Goal: Information Seeking & Learning: Learn about a topic

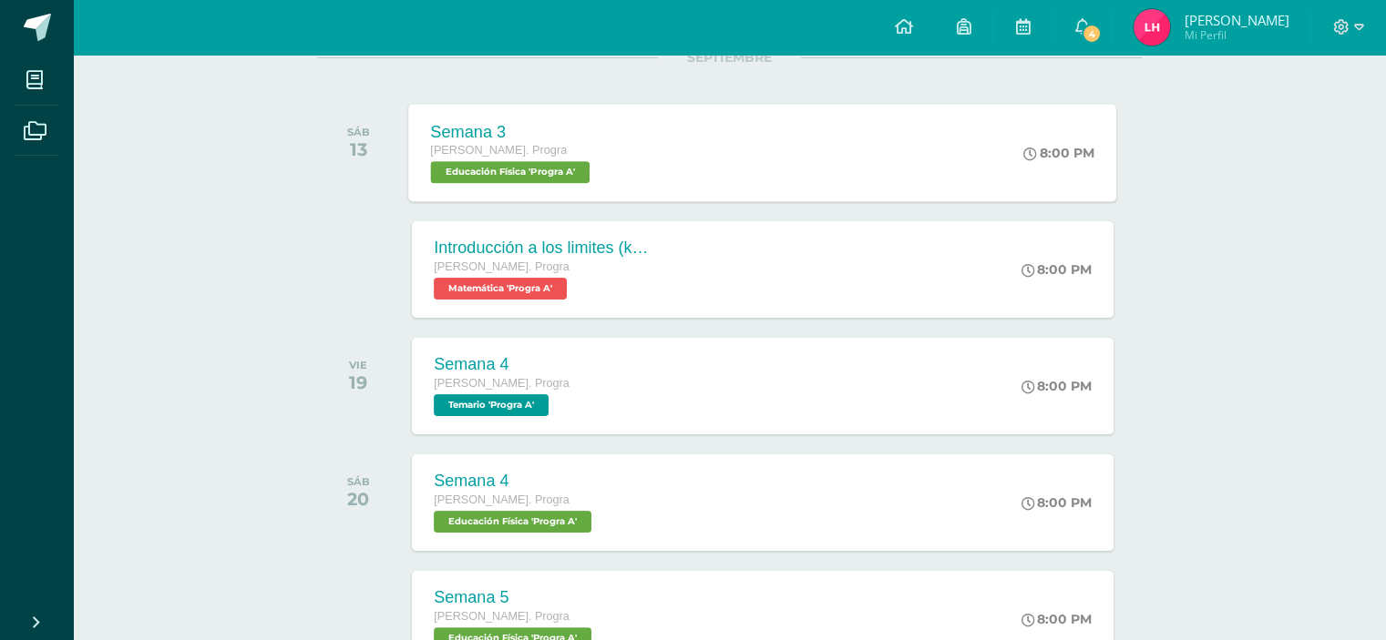
scroll to position [258, 0]
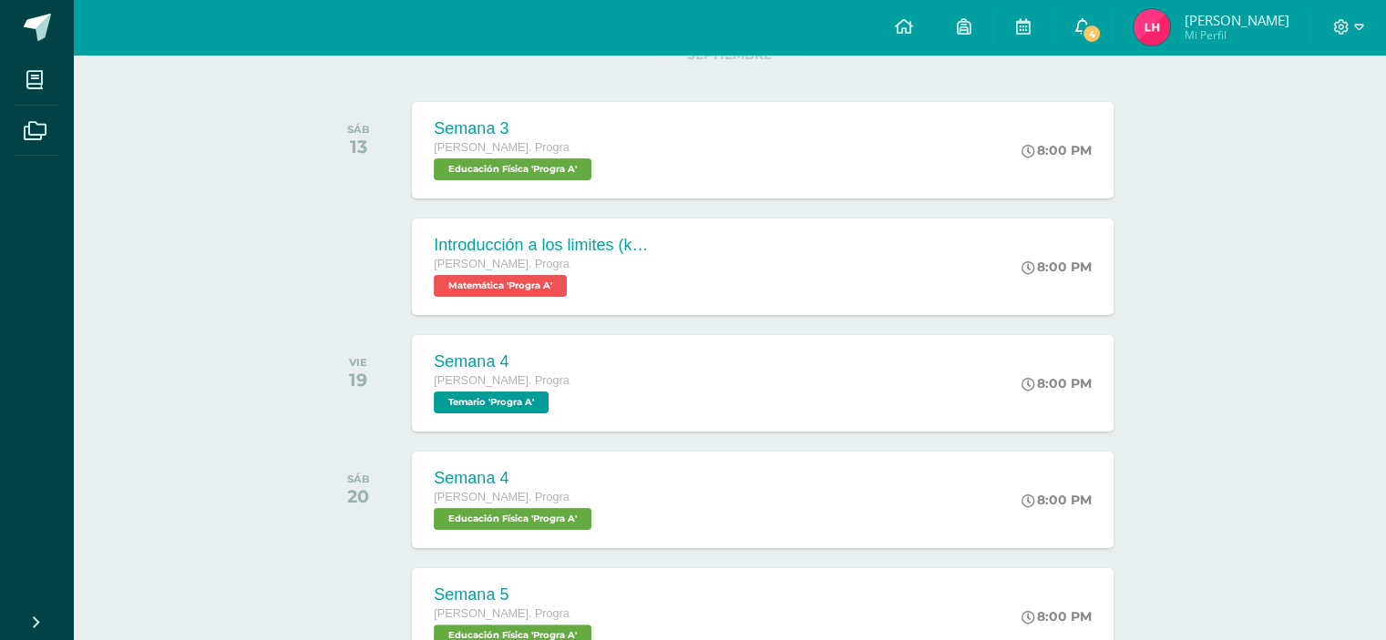
click at [1089, 20] on icon at bounding box center [1081, 26] width 15 height 16
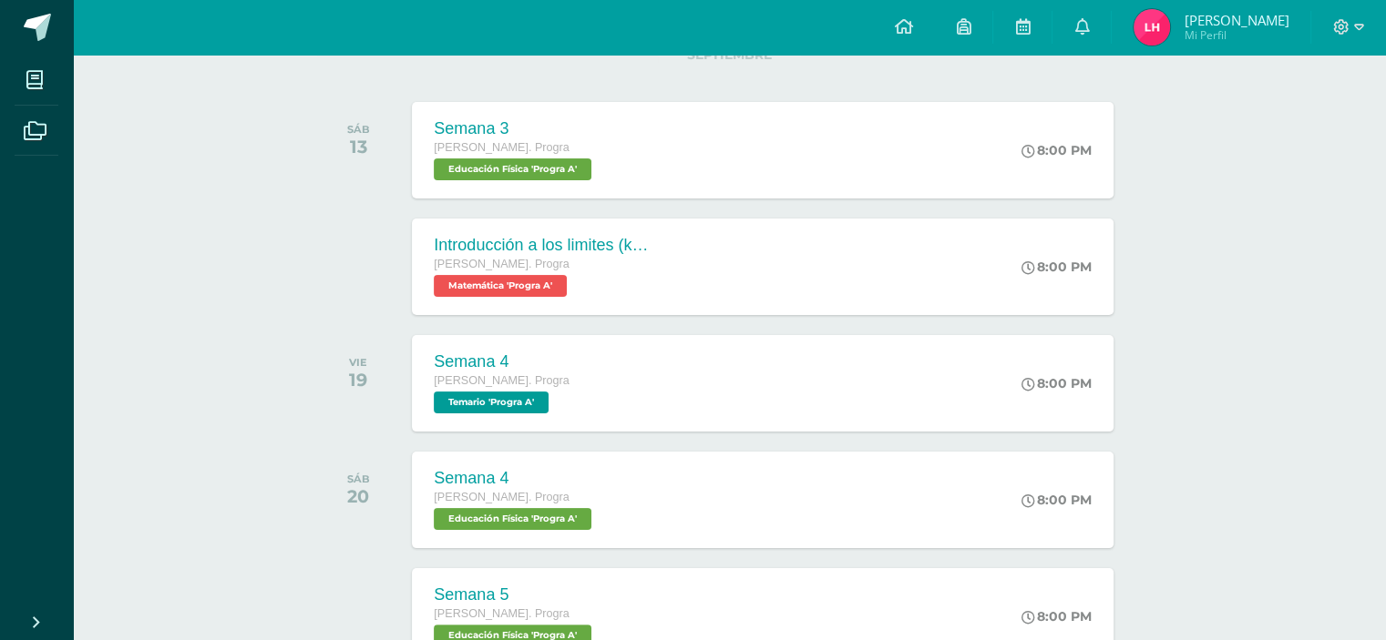
scroll to position [0, 0]
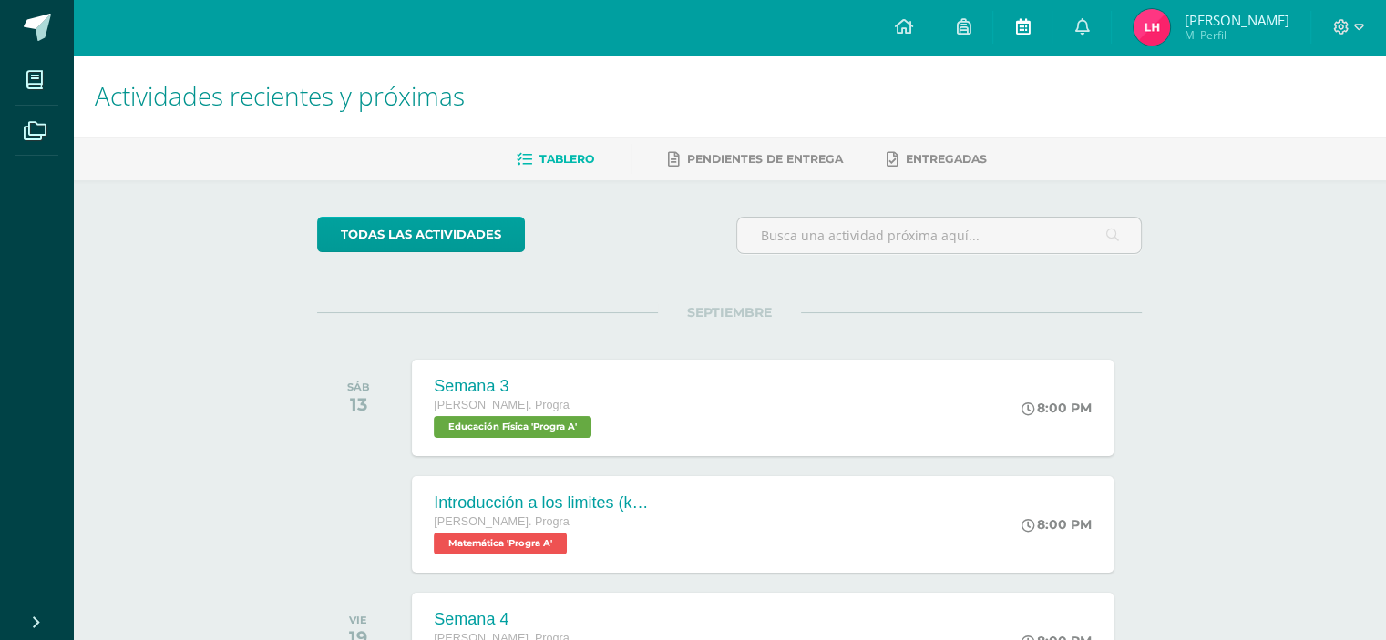
click at [1047, 24] on link at bounding box center [1022, 27] width 58 height 55
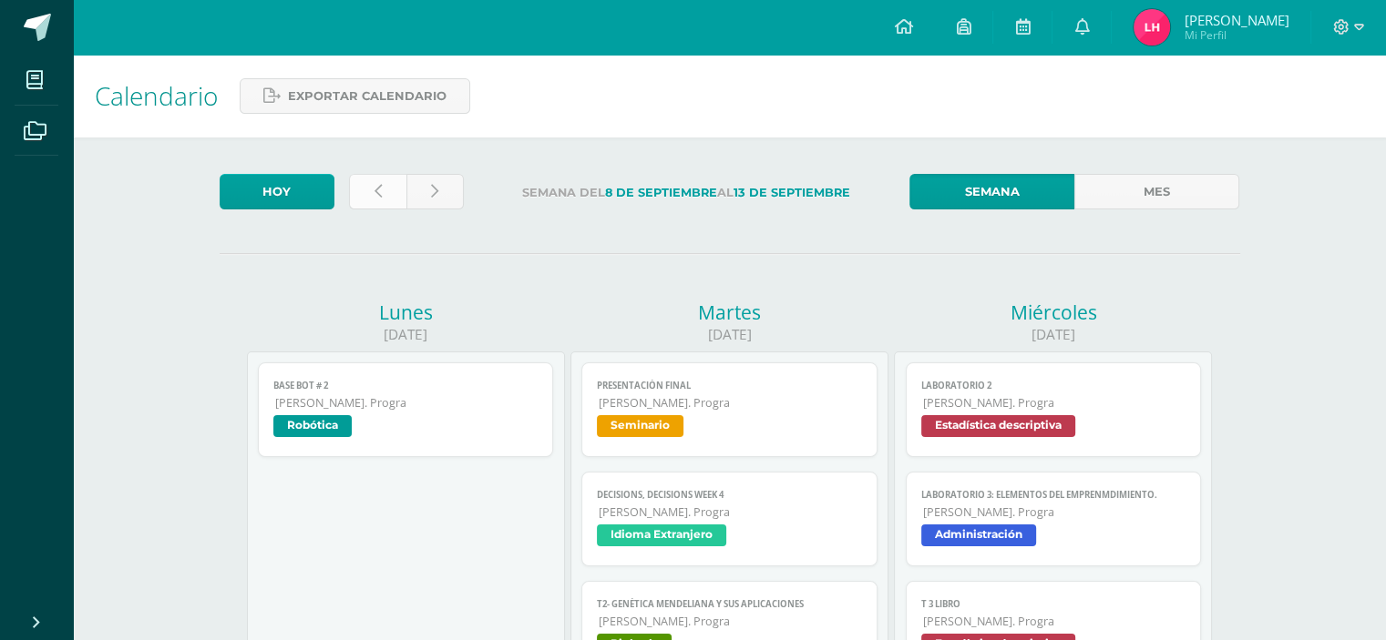
click at [376, 187] on icon at bounding box center [377, 191] width 7 height 15
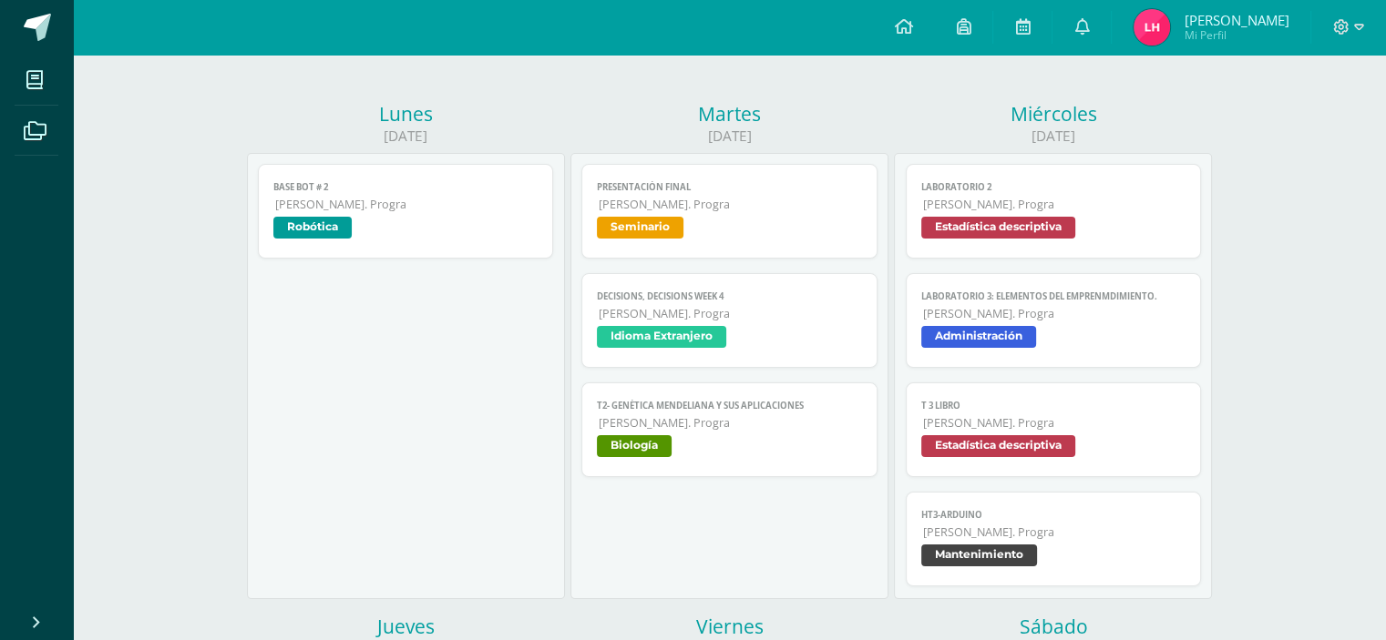
scroll to position [200, 0]
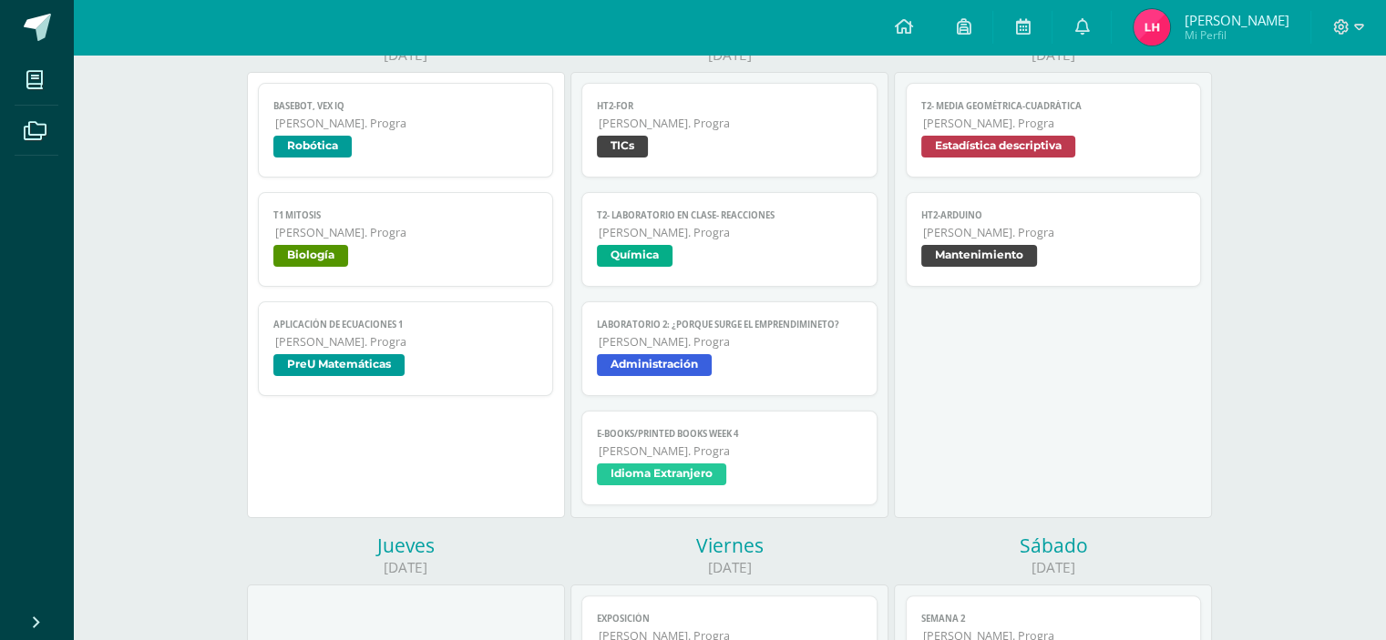
scroll to position [328, 0]
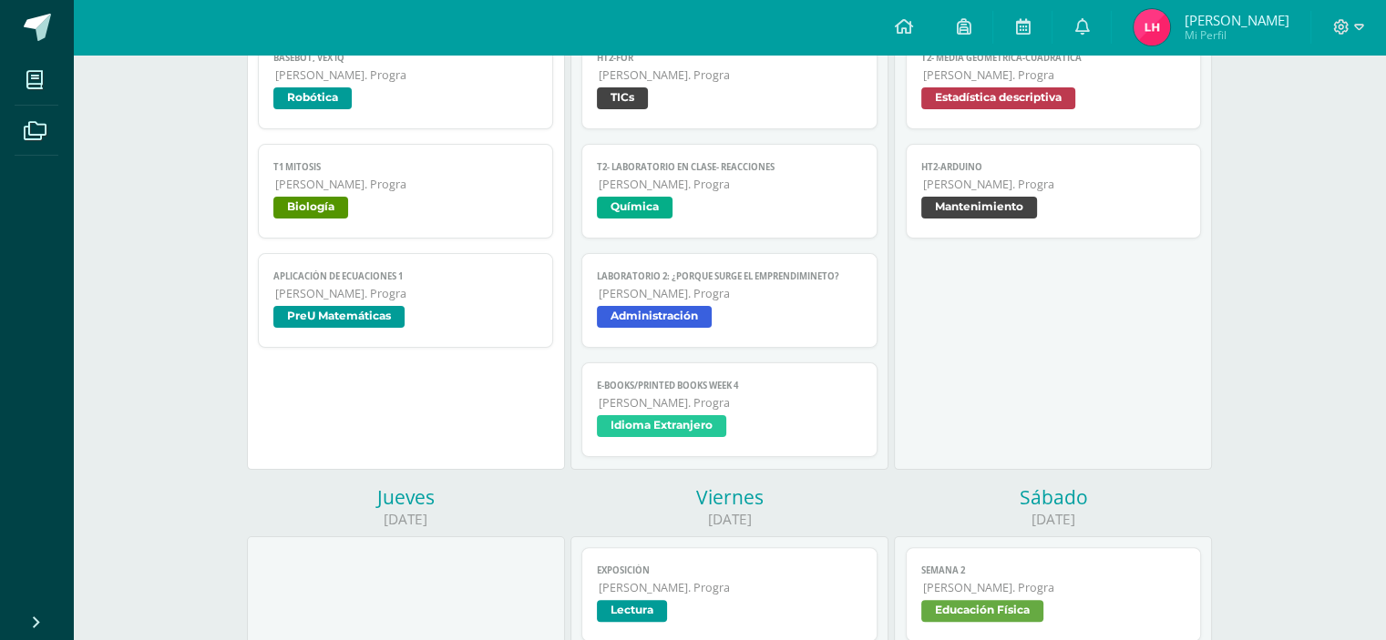
click at [424, 315] on span "PreU Matemáticas" at bounding box center [405, 319] width 265 height 26
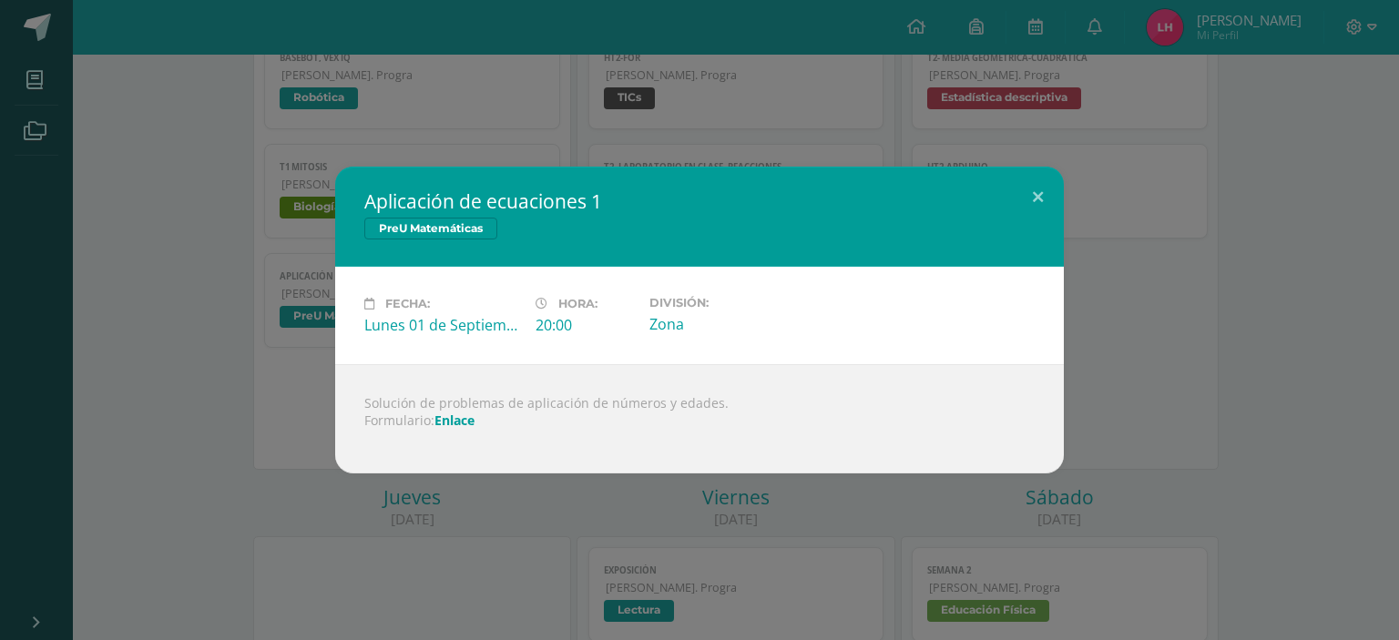
click at [457, 418] on link "Enlace" at bounding box center [455, 420] width 40 height 17
click at [1210, 312] on div "Aplicación de ecuaciones 1 PreU Matemáticas Fecha: Lunes 01 de Septiembre Hora:…" at bounding box center [699, 320] width 1385 height 307
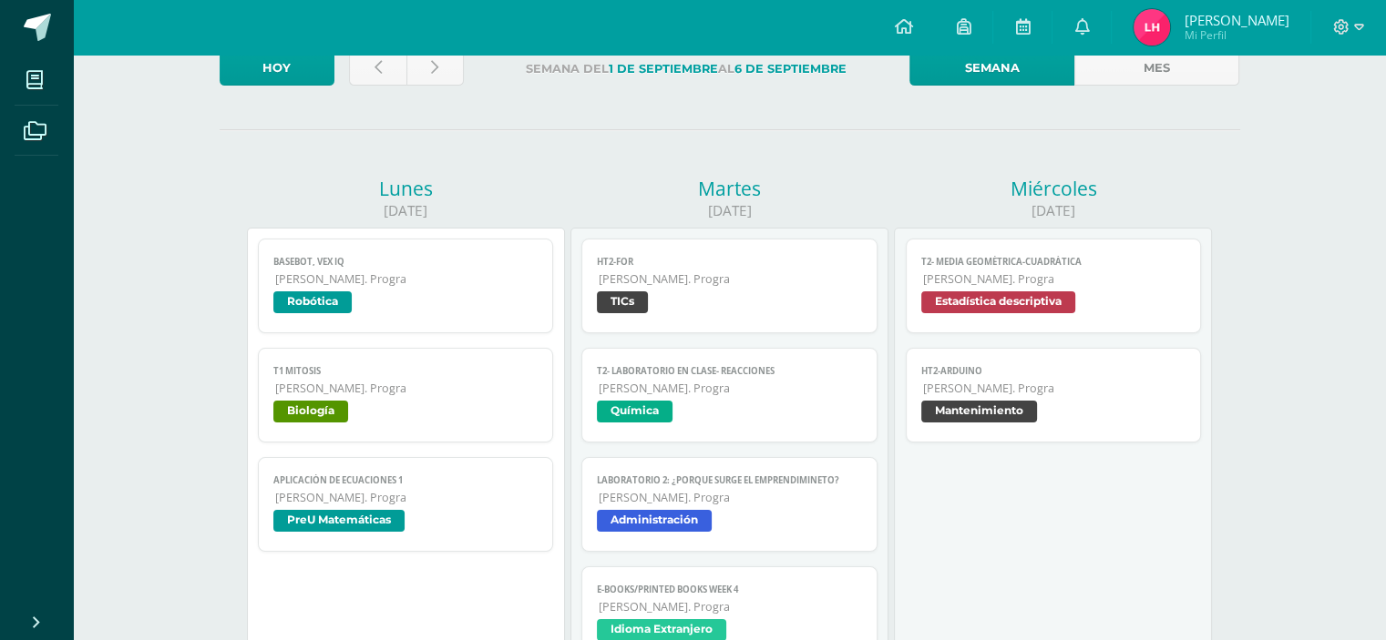
scroll to position [125, 0]
click at [449, 79] on link at bounding box center [434, 67] width 57 height 36
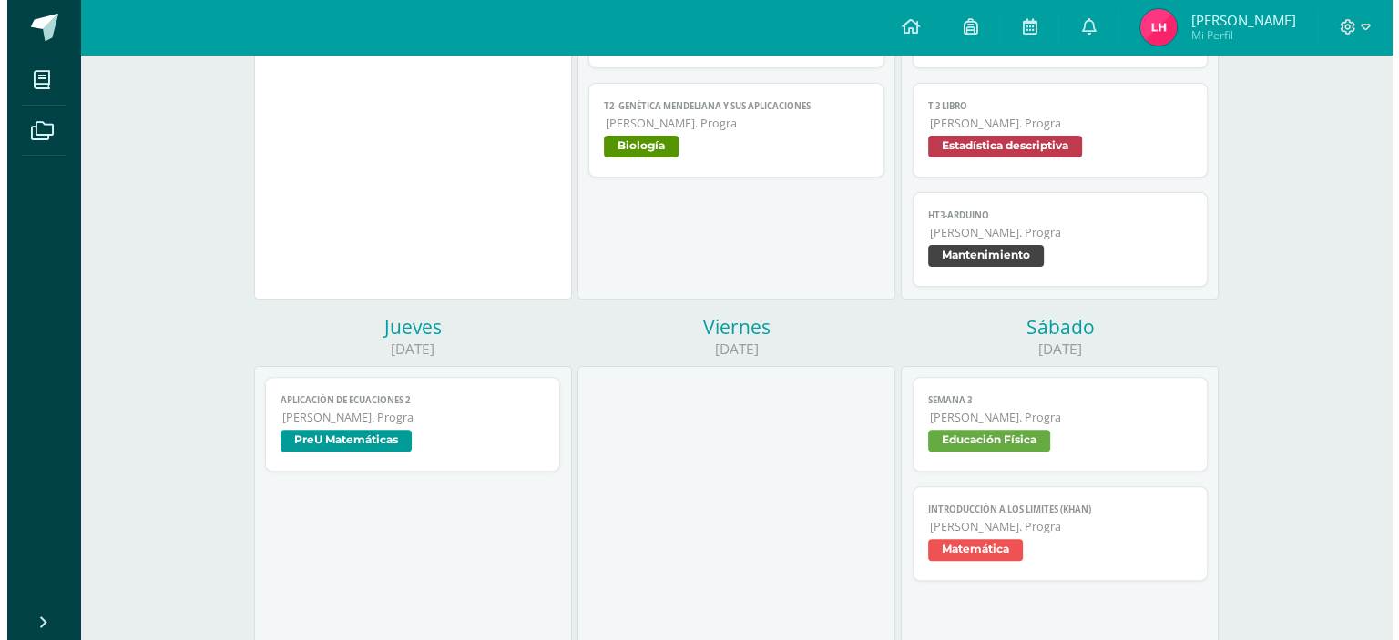
scroll to position [501, 0]
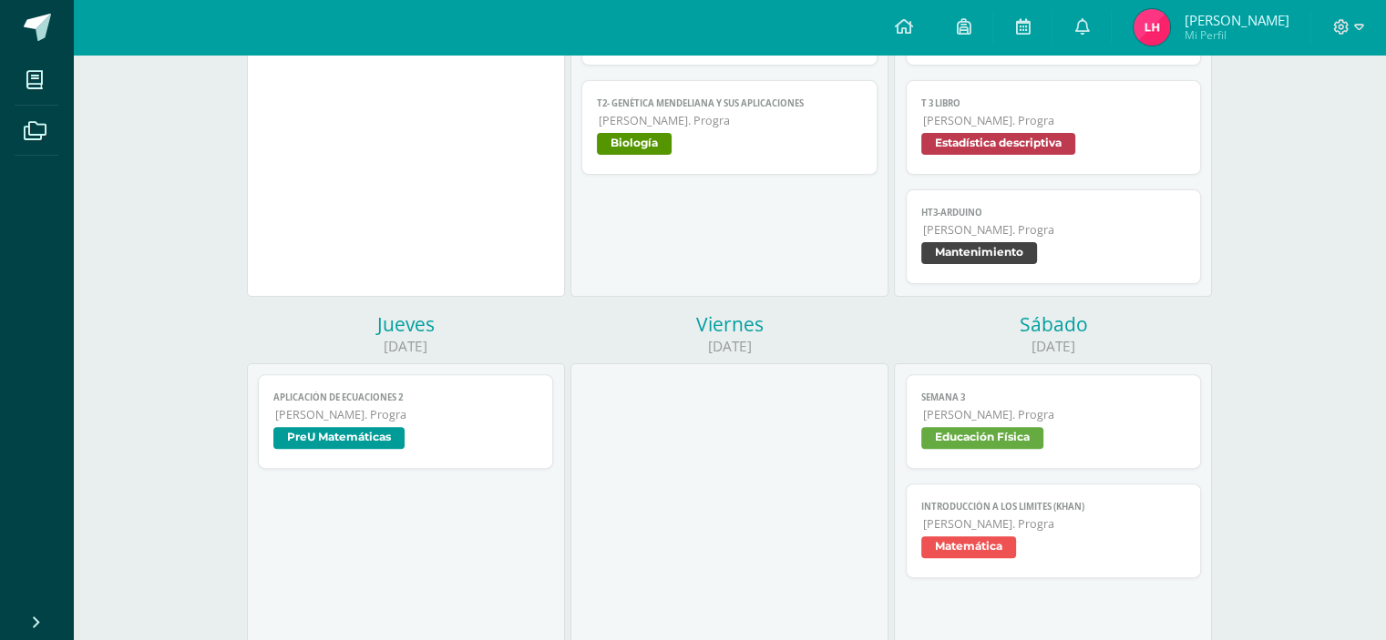
click at [465, 460] on link "Aplicación de ecuaciones 2 [PERSON_NAME]. Progra PreU Matemáticas" at bounding box center [406, 421] width 296 height 95
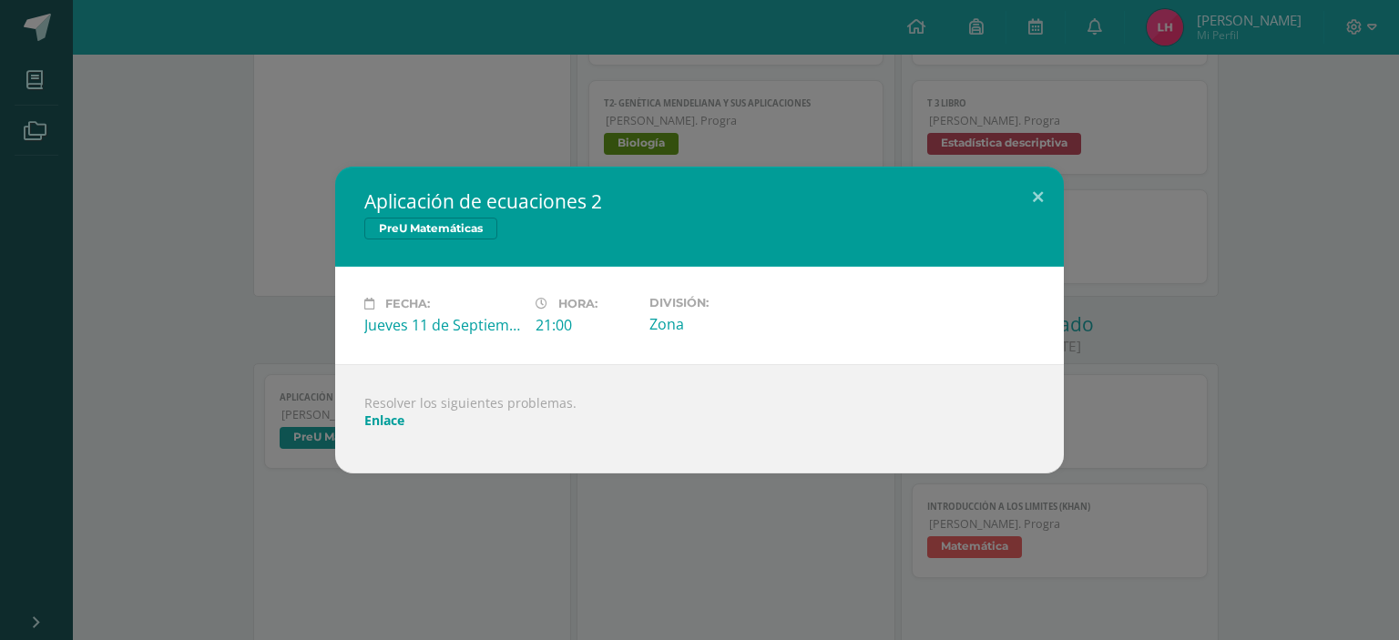
drag, startPoint x: 412, startPoint y: 423, endPoint x: 395, endPoint y: 423, distance: 16.4
click at [395, 423] on div "Resolver los siguientes problemas. Enlace" at bounding box center [699, 418] width 729 height 109
click at [395, 423] on link "Enlace" at bounding box center [384, 420] width 40 height 17
